Goal: Navigation & Orientation: Find specific page/section

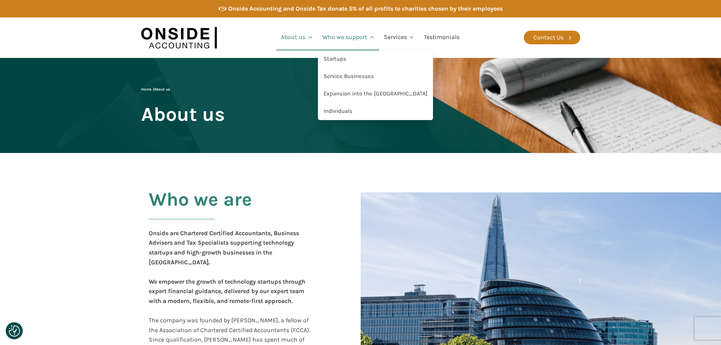
click at [348, 35] on link "Who we support" at bounding box center [349, 38] width 62 height 26
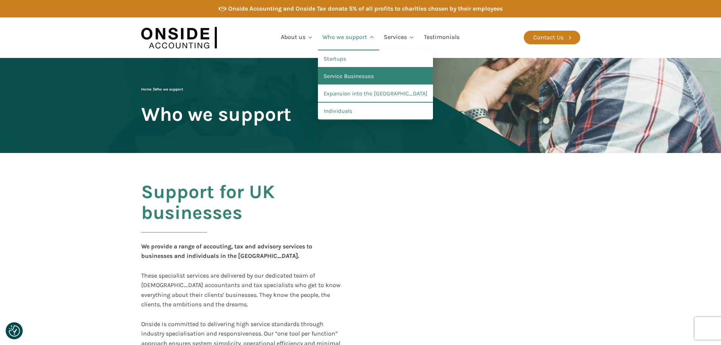
click at [346, 78] on link "Service Businesses" at bounding box center [375, 76] width 115 height 17
